Goal: Complete application form

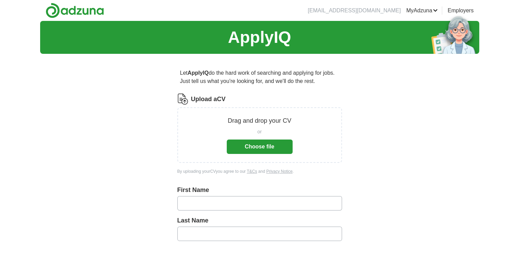
click at [261, 146] on button "Choose file" at bounding box center [260, 147] width 66 height 14
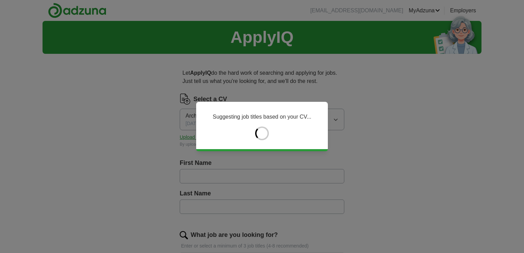
type input "**********"
type input "*********"
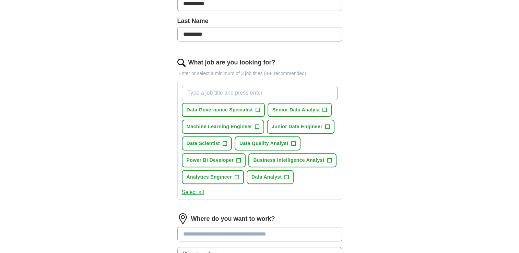
scroll to position [173, 0]
click at [224, 142] on span "+" at bounding box center [225, 143] width 4 height 5
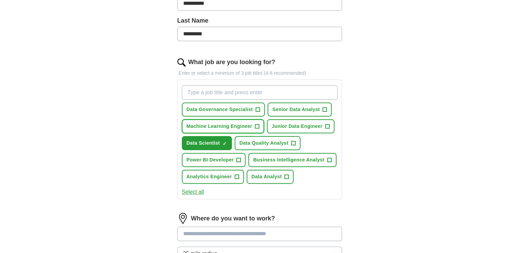
click at [256, 124] on span "+" at bounding box center [257, 126] width 4 height 5
click at [328, 158] on span "+" at bounding box center [329, 159] width 4 height 5
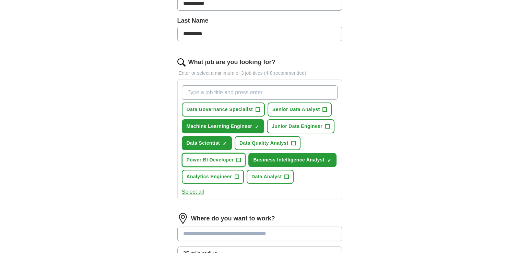
click at [240, 157] on span "+" at bounding box center [239, 159] width 4 height 5
click at [236, 176] on span "+" at bounding box center [237, 176] width 4 height 5
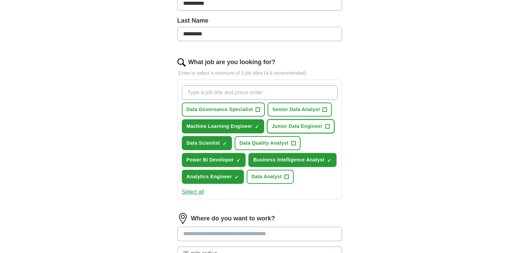
click at [326, 124] on span "+" at bounding box center [327, 126] width 4 height 5
click at [323, 109] on span "+" at bounding box center [325, 109] width 4 height 5
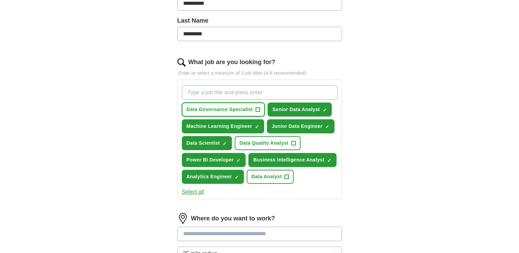
click at [255, 109] on button "Data Governance Specialist +" at bounding box center [223, 110] width 83 height 14
click at [291, 141] on span "+" at bounding box center [293, 143] width 4 height 5
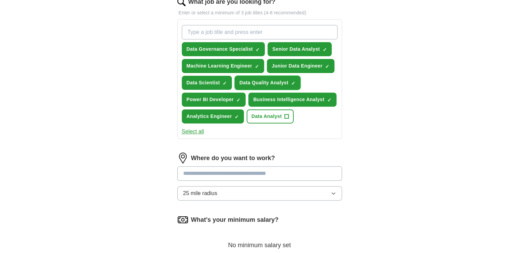
scroll to position [246, 0]
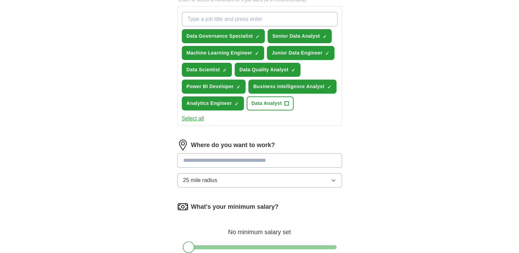
click at [231, 159] on input at bounding box center [259, 160] width 165 height 14
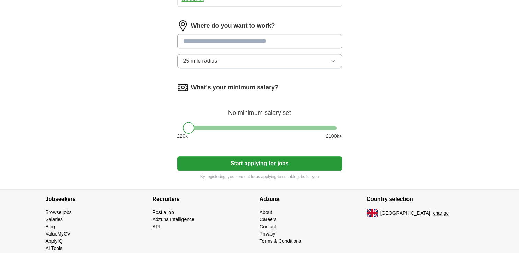
scroll to position [375, 0]
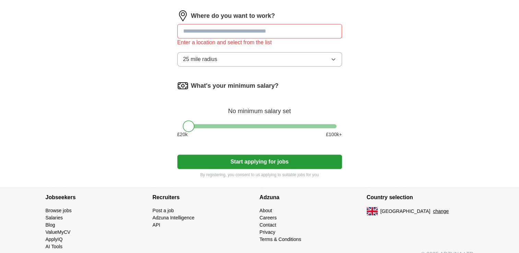
click at [250, 34] on input at bounding box center [259, 31] width 165 height 14
click at [177, 155] on button "Start applying for jobs" at bounding box center [259, 162] width 165 height 14
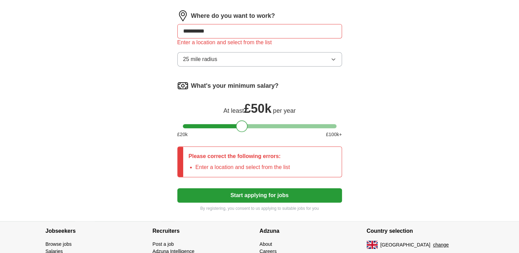
drag, startPoint x: 190, startPoint y: 127, endPoint x: 243, endPoint y: 126, distance: 52.5
click at [243, 126] on div at bounding box center [242, 126] width 12 height 12
click at [258, 190] on button "Start applying for jobs" at bounding box center [259, 195] width 165 height 14
click at [236, 33] on input "**********" at bounding box center [259, 31] width 165 height 14
type input "*"
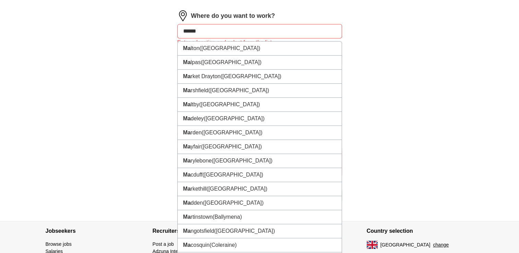
type input "*******"
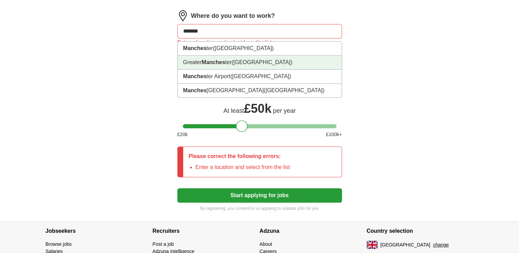
click at [207, 61] on strong "Manches" at bounding box center [213, 62] width 23 height 6
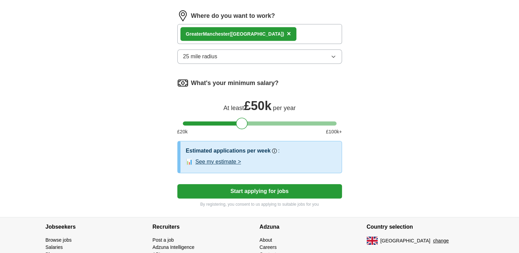
click at [256, 191] on button "Start applying for jobs" at bounding box center [259, 191] width 165 height 14
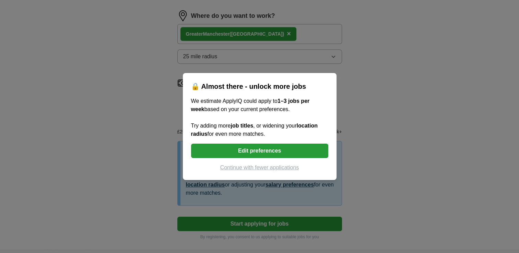
click at [263, 170] on button "Continue with fewer applications" at bounding box center [259, 168] width 137 height 8
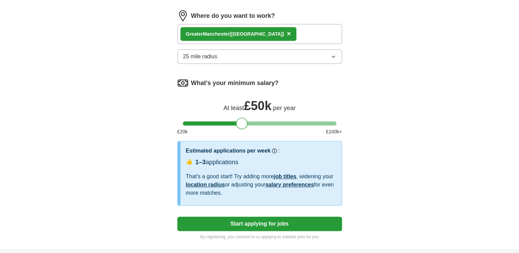
select select "**"
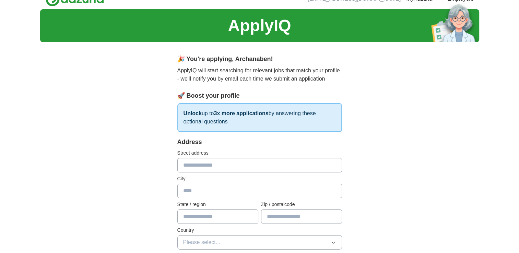
scroll to position [12, 0]
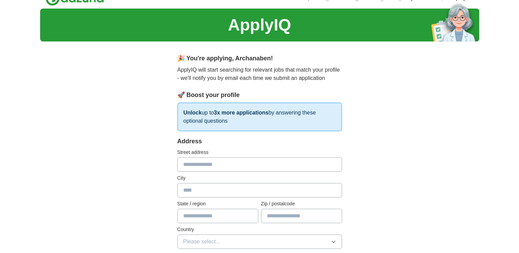
click at [210, 163] on input "text" at bounding box center [259, 164] width 165 height 14
type input "**********"
type input "*******"
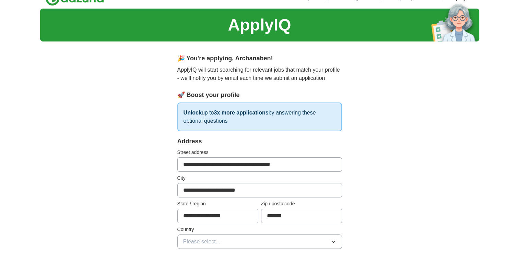
drag, startPoint x: 198, startPoint y: 165, endPoint x: 170, endPoint y: 161, distance: 28.5
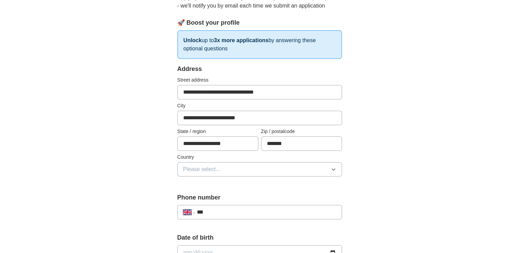
scroll to position [85, 0]
drag, startPoint x: 281, startPoint y: 87, endPoint x: 226, endPoint y: 89, distance: 54.9
click at [226, 89] on input "**********" at bounding box center [259, 92] width 165 height 14
type input "**********"
click at [427, 165] on div "**********" at bounding box center [259, 243] width 439 height 615
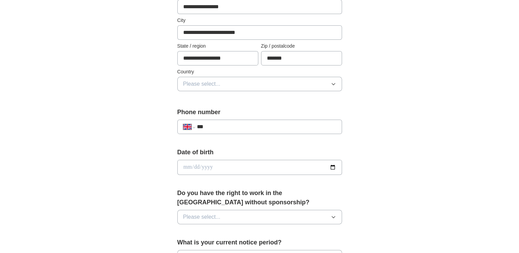
scroll to position [171, 0]
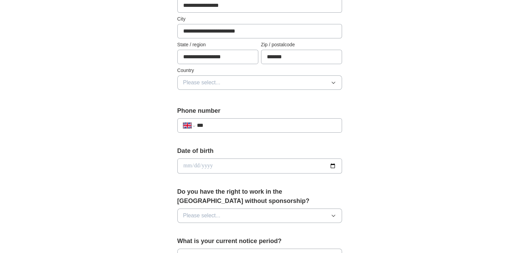
click at [326, 80] on button "Please select..." at bounding box center [259, 82] width 165 height 14
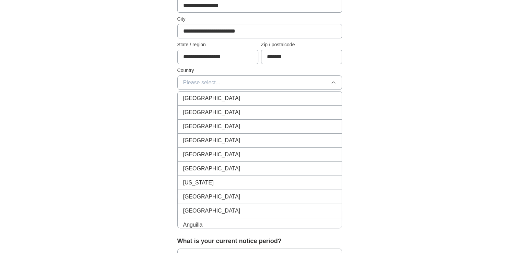
click at [265, 98] on div "[GEOGRAPHIC_DATA]" at bounding box center [259, 98] width 153 height 8
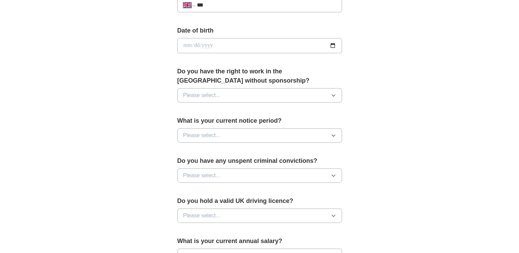
scroll to position [297, 0]
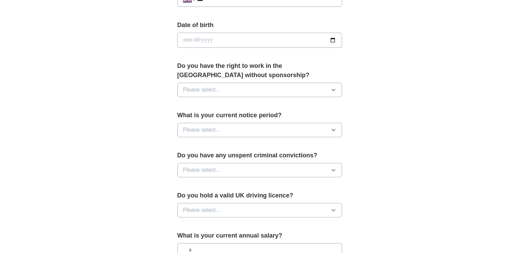
click at [321, 92] on button "Please select..." at bounding box center [259, 90] width 165 height 14
click at [201, 106] on div "Yes" at bounding box center [259, 105] width 153 height 8
click at [231, 125] on button "Please select..." at bounding box center [259, 130] width 165 height 14
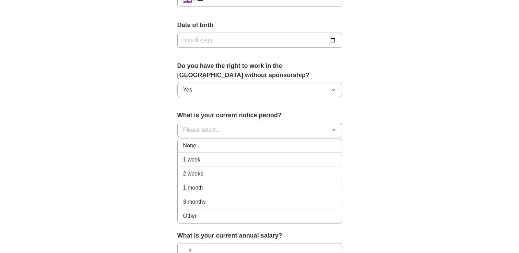
click at [196, 143] on div "None" at bounding box center [259, 146] width 153 height 8
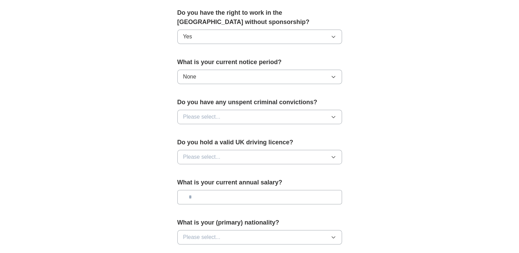
scroll to position [351, 0]
click at [234, 106] on div "Do you have any unspent criminal convictions? Please select..." at bounding box center [259, 113] width 165 height 32
click at [222, 116] on button "Please select..." at bounding box center [259, 116] width 165 height 14
click at [194, 145] on div "No" at bounding box center [259, 146] width 153 height 8
click at [206, 154] on span "Please select..." at bounding box center [201, 157] width 37 height 8
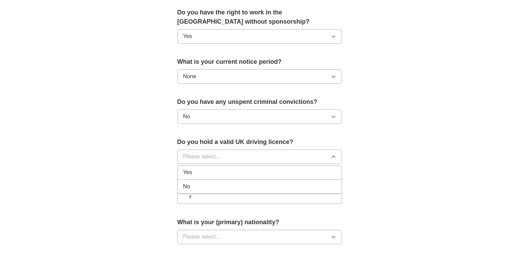
click at [190, 180] on li "No" at bounding box center [260, 187] width 164 height 14
click at [221, 191] on input "text" at bounding box center [259, 197] width 165 height 14
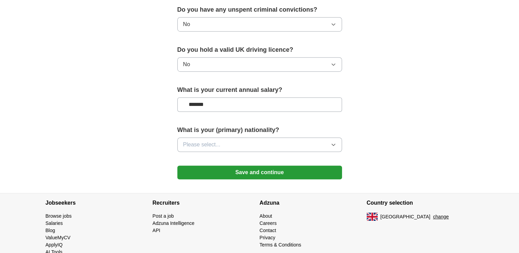
scroll to position [443, 0]
type input "*******"
click at [263, 142] on button "Please select..." at bounding box center [259, 144] width 165 height 14
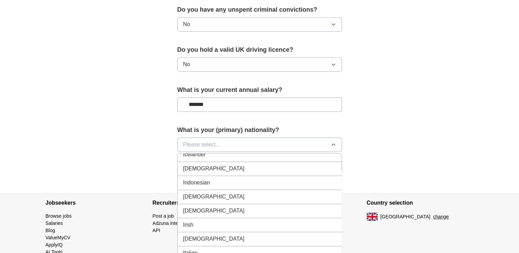
scroll to position [1108, 0]
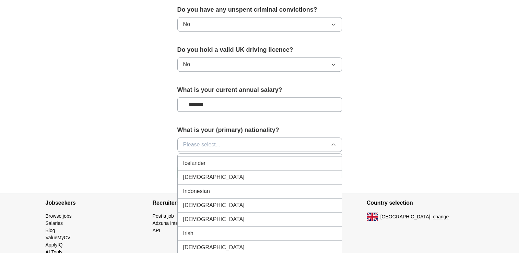
click at [202, 173] on div "[DEMOGRAPHIC_DATA]" at bounding box center [259, 177] width 153 height 8
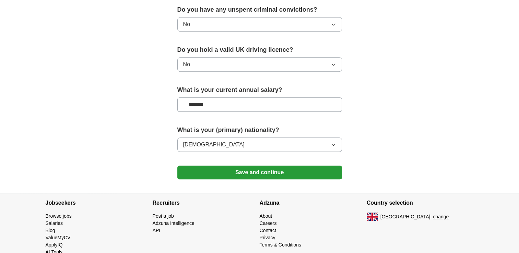
click at [277, 168] on button "Save and continue" at bounding box center [259, 173] width 165 height 14
